Goal: Check status: Check status

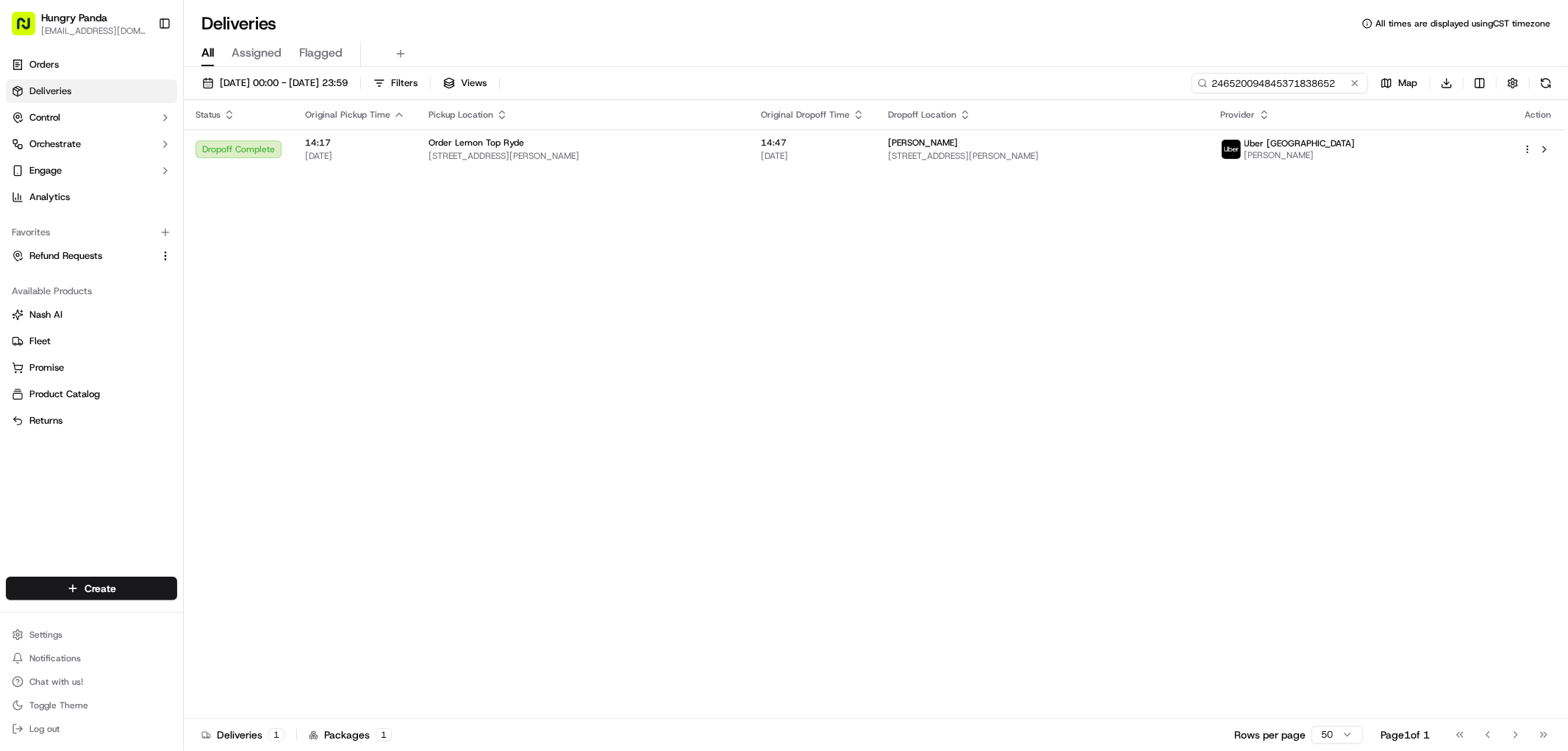
click at [1299, 88] on input "246520094845371838652" at bounding box center [1280, 83] width 177 height 20
paste input "956223077835672859520"
type input "956223077835672859520"
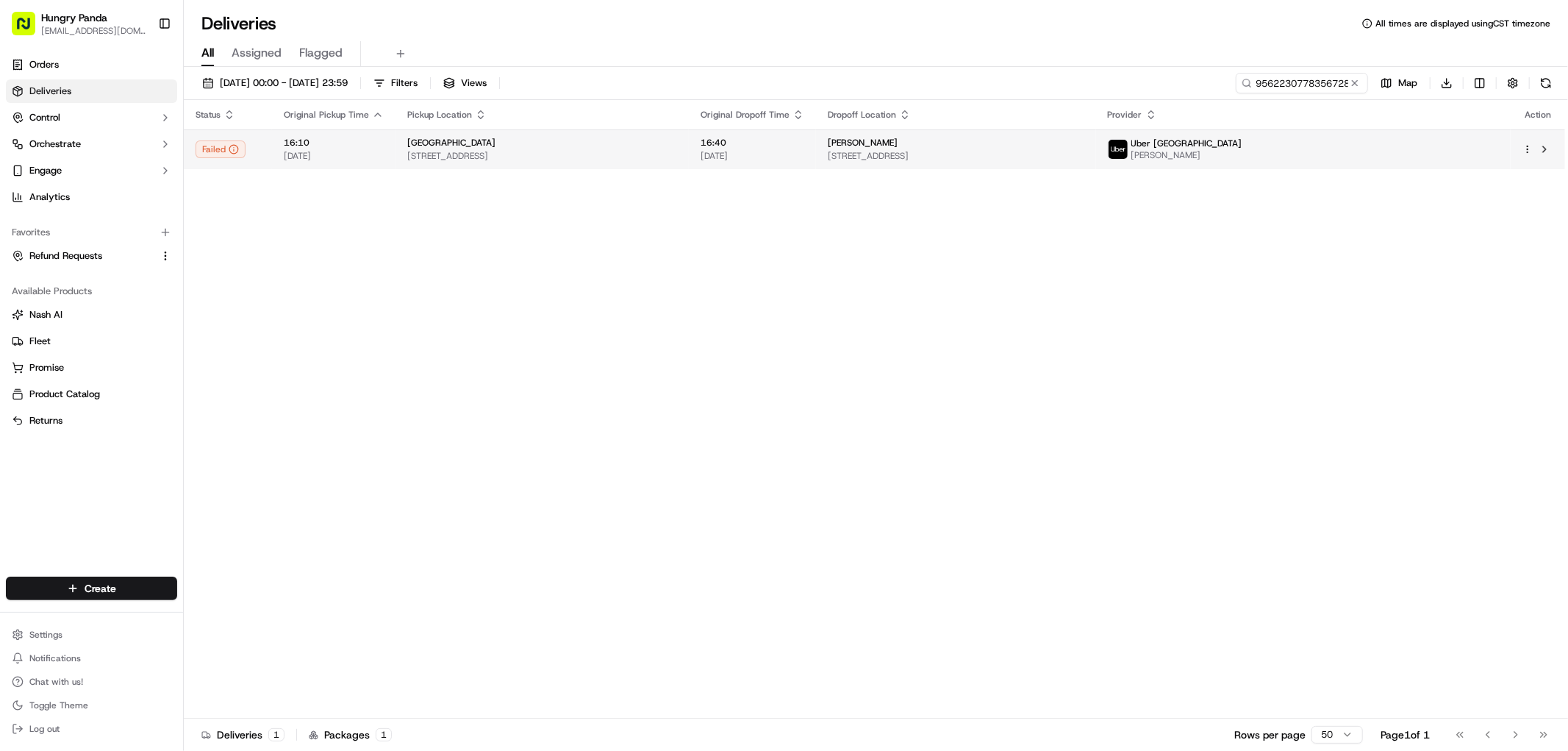
click at [1084, 150] on span "[STREET_ADDRESS]" at bounding box center [955, 156] width 257 height 12
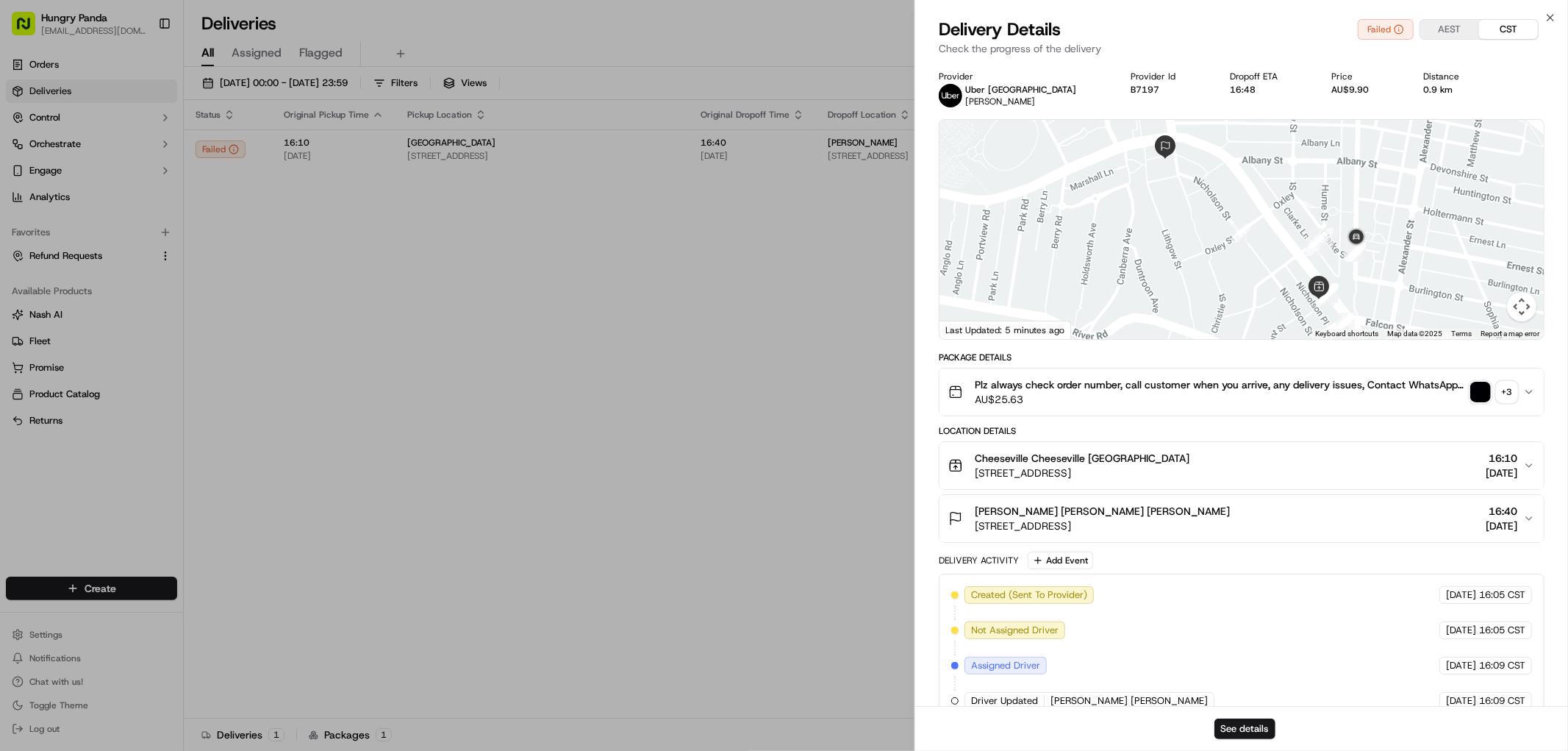
click at [1501, 386] on div "+ 3" at bounding box center [1507, 392] width 20 height 20
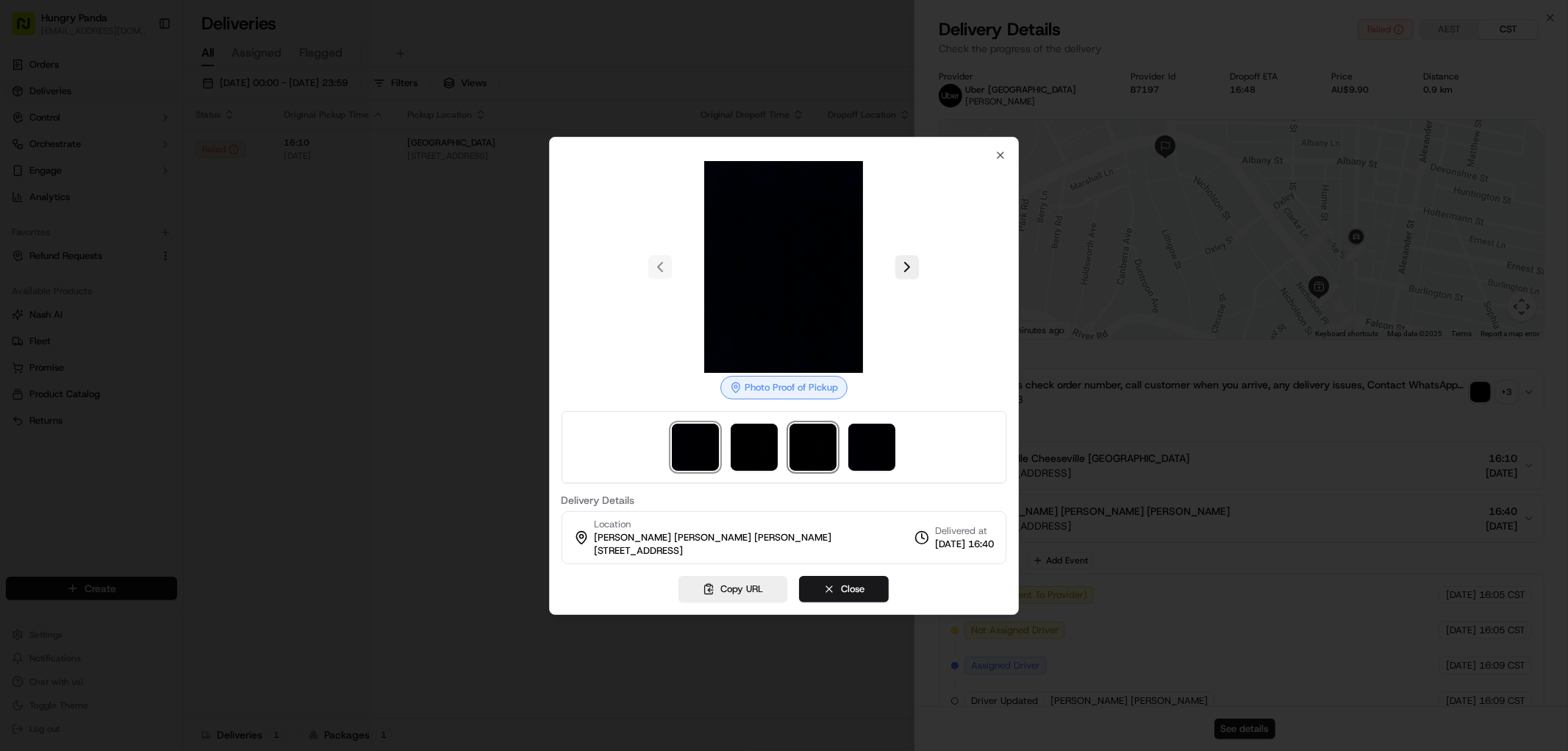
click at [810, 454] on img at bounding box center [812, 446] width 47 height 47
drag, startPoint x: 764, startPoint y: 447, endPoint x: 708, endPoint y: 444, distance: 56.1
click at [763, 447] on img at bounding box center [754, 446] width 47 height 47
click at [706, 444] on img at bounding box center [695, 446] width 47 height 47
click at [871, 449] on img at bounding box center [871, 446] width 47 height 47
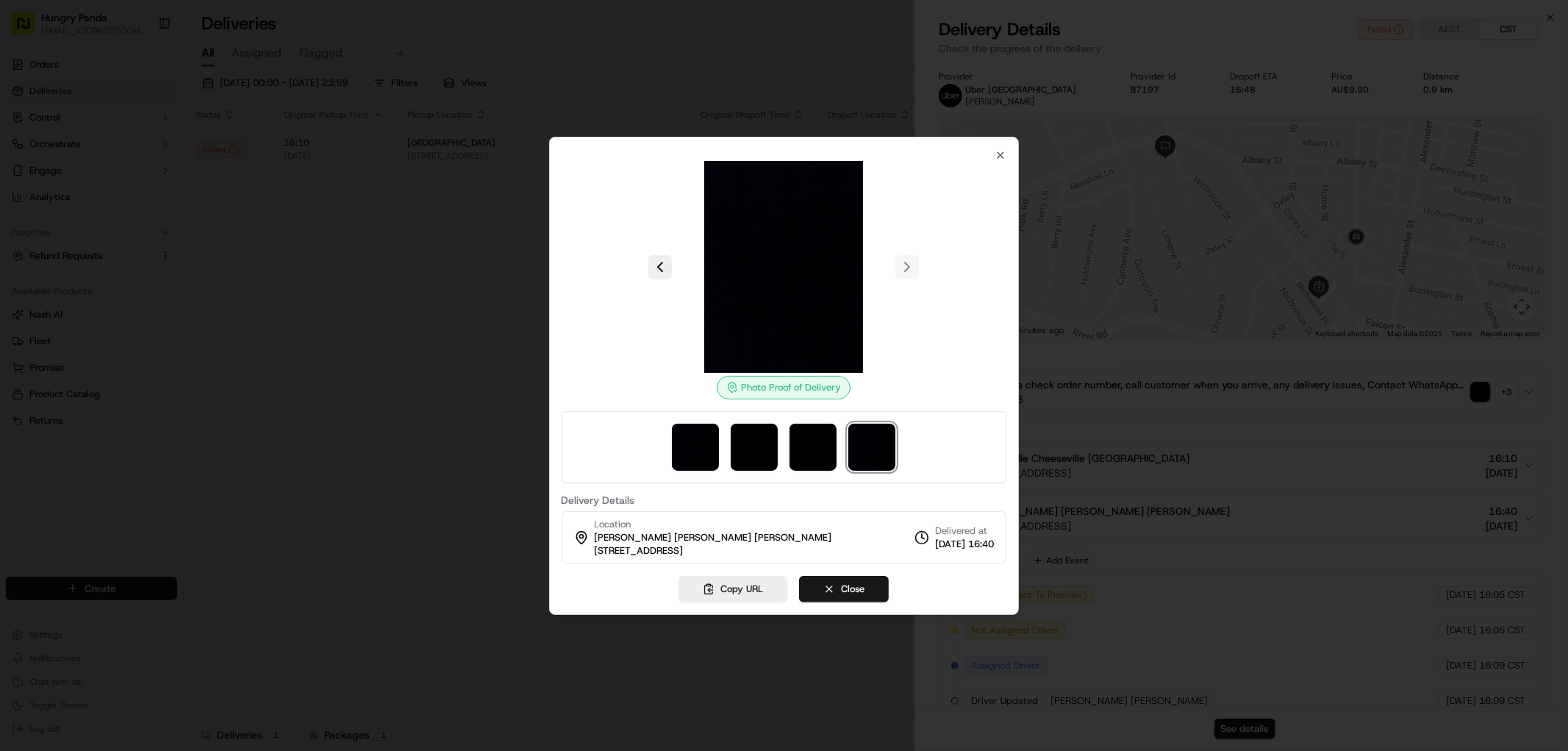
click at [1006, 145] on div "Photo Proof of Delivery Delivery Details Location [PERSON_NAME] [PERSON_NAME] […" at bounding box center [784, 376] width 470 height 478
click at [1001, 153] on icon "button" at bounding box center [1001, 155] width 12 height 12
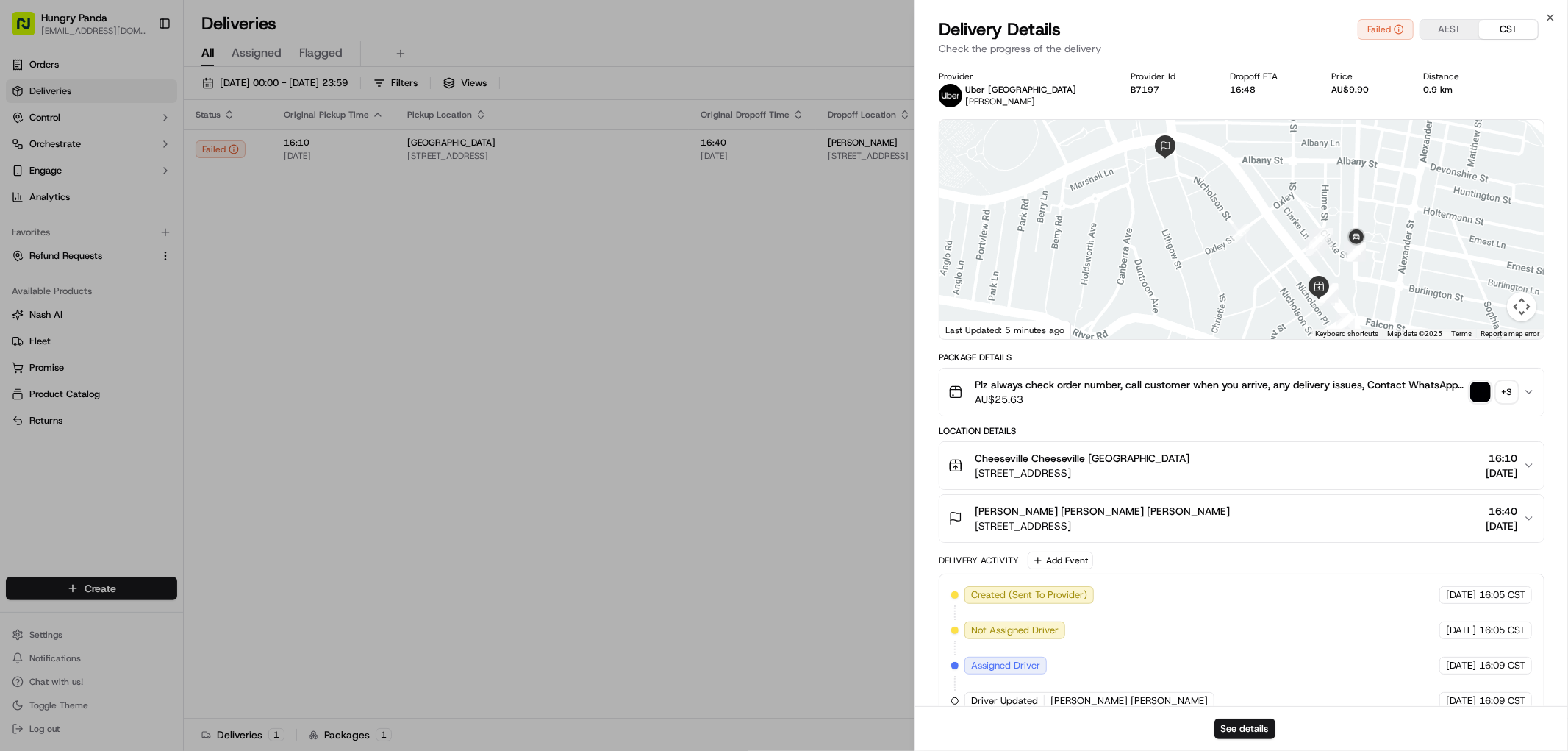
click at [1505, 393] on div "+ 3" at bounding box center [1507, 392] width 20 height 20
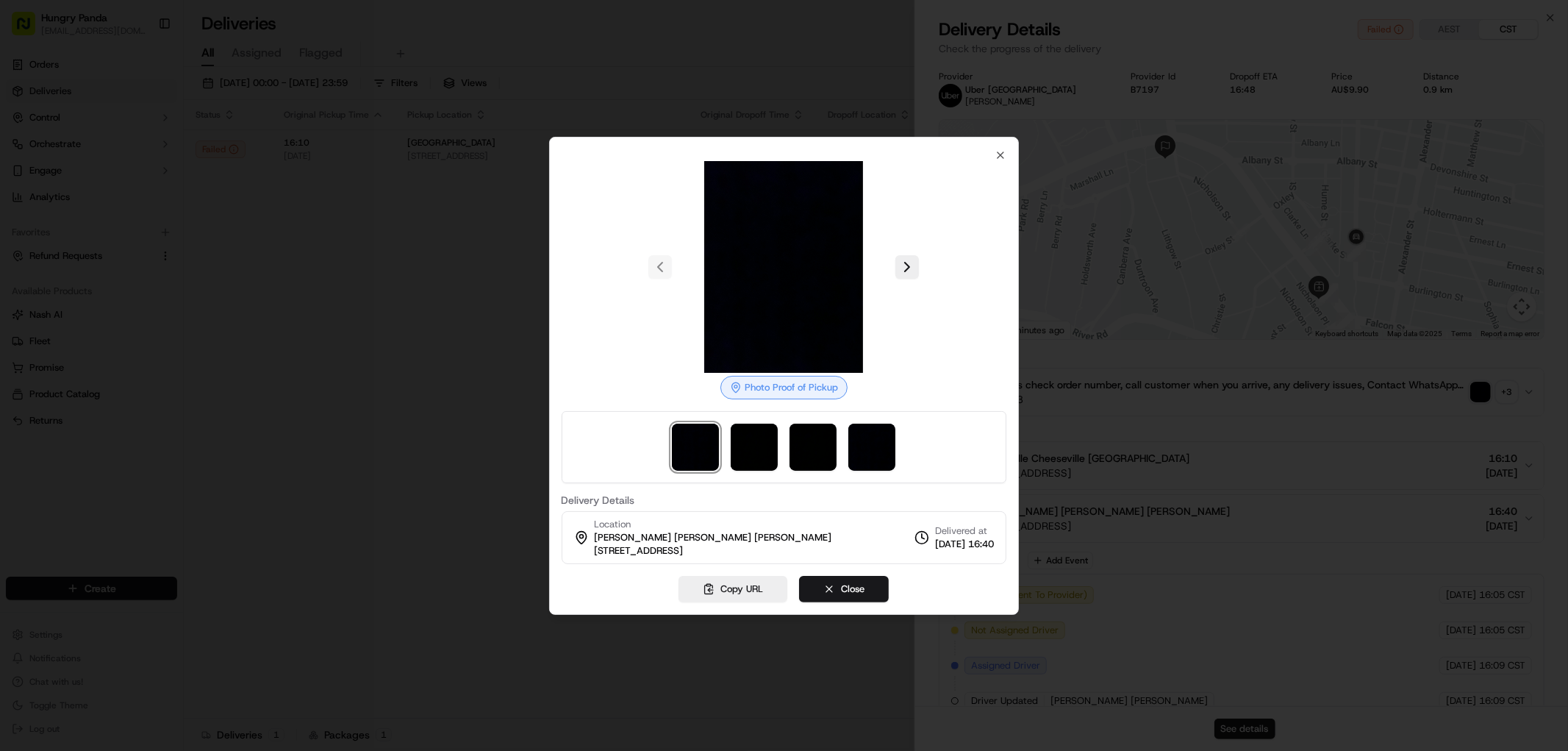
click at [1113, 280] on div at bounding box center [784, 376] width 1568 height 751
